Goal: Information Seeking & Learning: Compare options

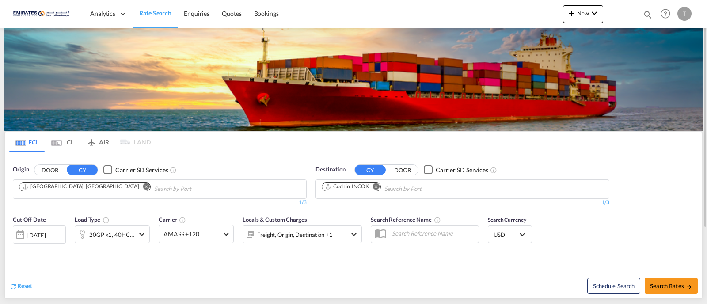
click at [378, 184] on md-icon "Remove" at bounding box center [376, 186] width 7 height 7
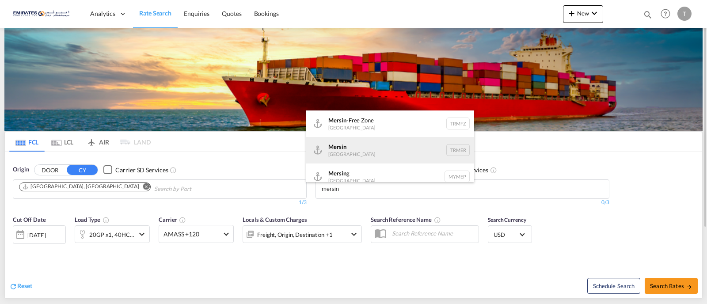
type input "mersin"
click at [344, 149] on div "Mersin [GEOGRAPHIC_DATA] TRMER" at bounding box center [390, 150] width 168 height 26
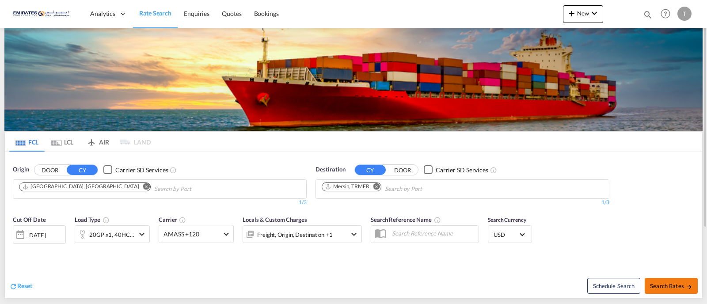
click at [670, 285] on span "Search Rates" at bounding box center [671, 285] width 42 height 7
type input "AEJEA to TRMER / [DATE]"
